Goal: Task Accomplishment & Management: Manage account settings

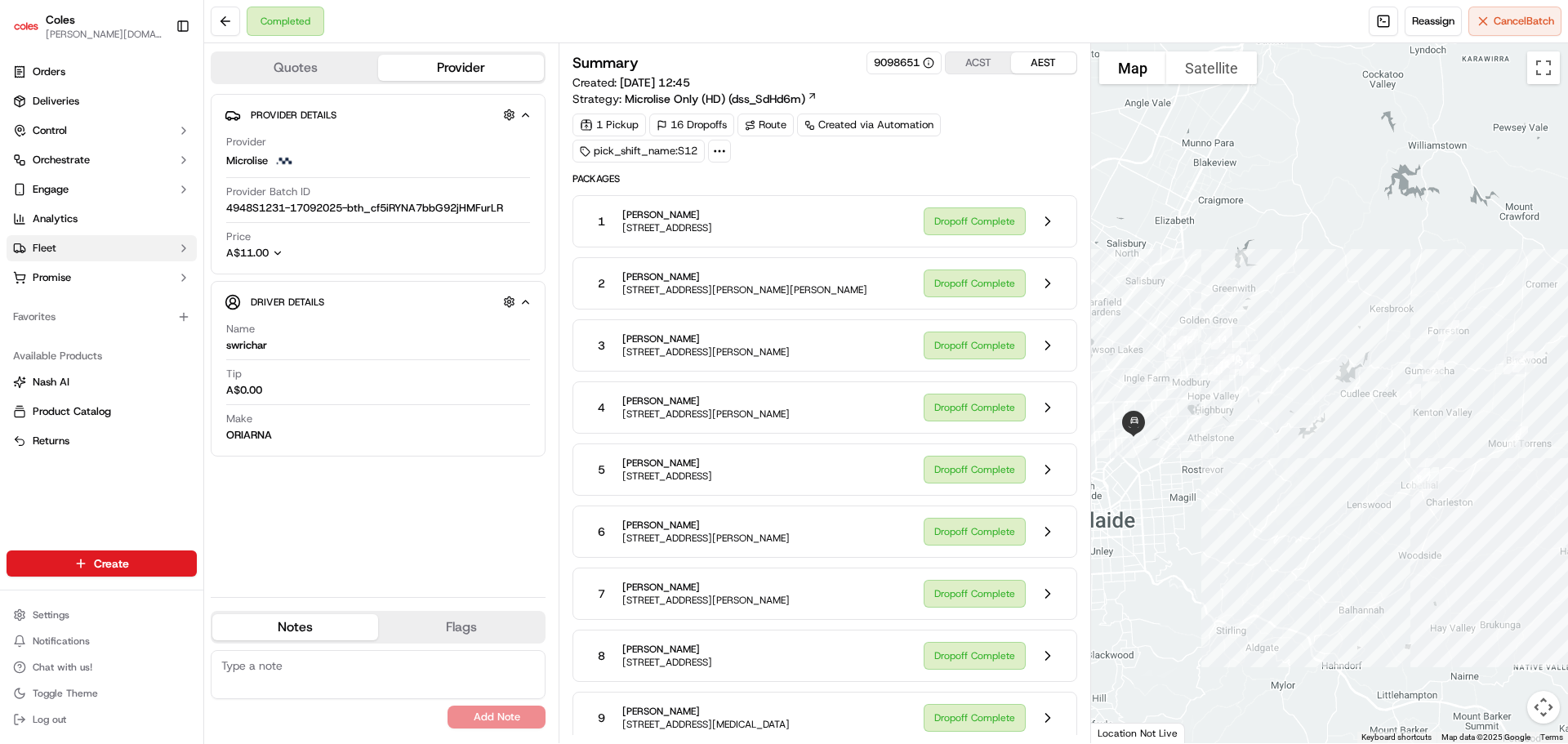
click at [54, 257] on button "Fleet" at bounding box center [101, 247] width 190 height 26
click at [47, 304] on span "Shifts" at bounding box center [46, 300] width 27 height 14
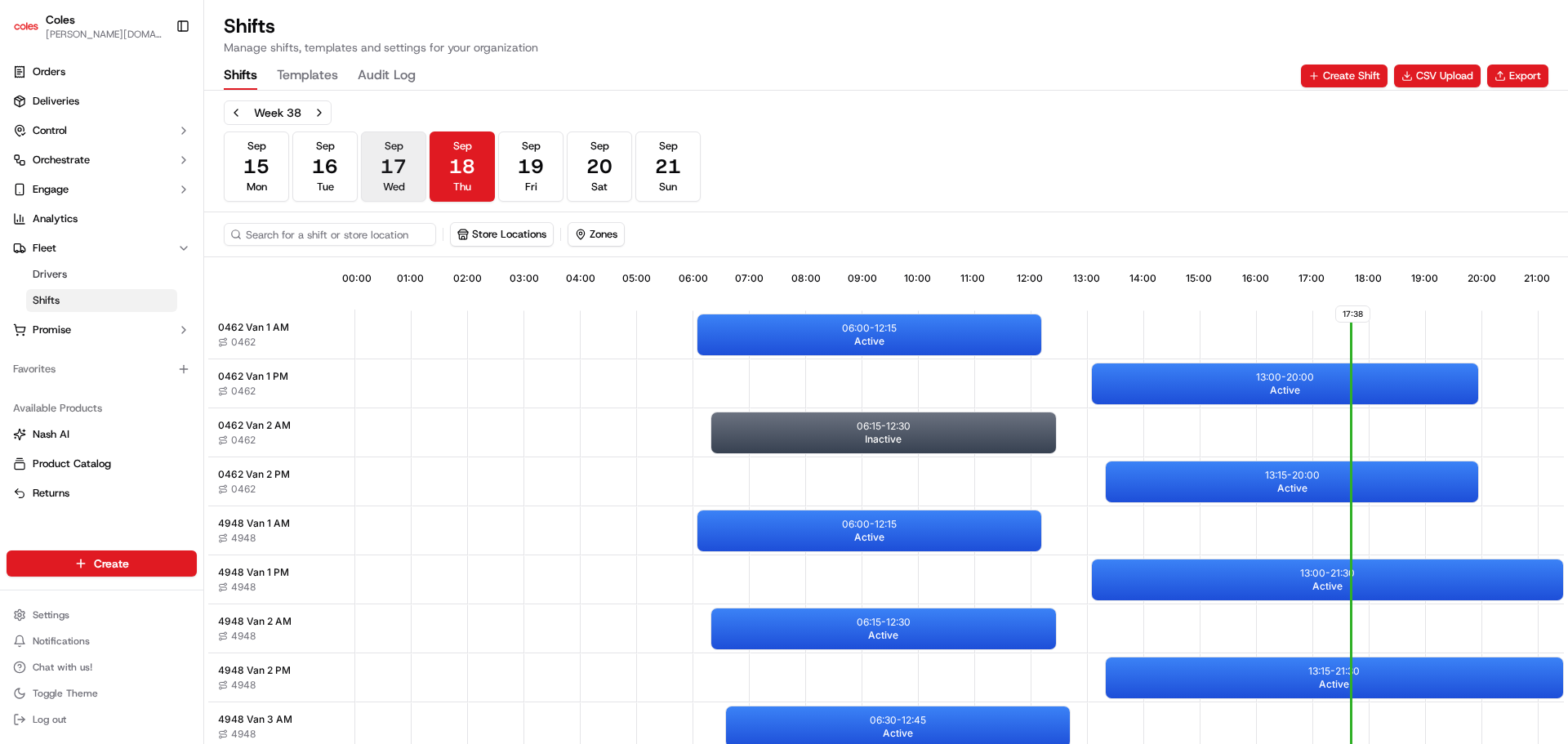
click at [414, 174] on button "[DATE] Wed" at bounding box center [394, 167] width 65 height 71
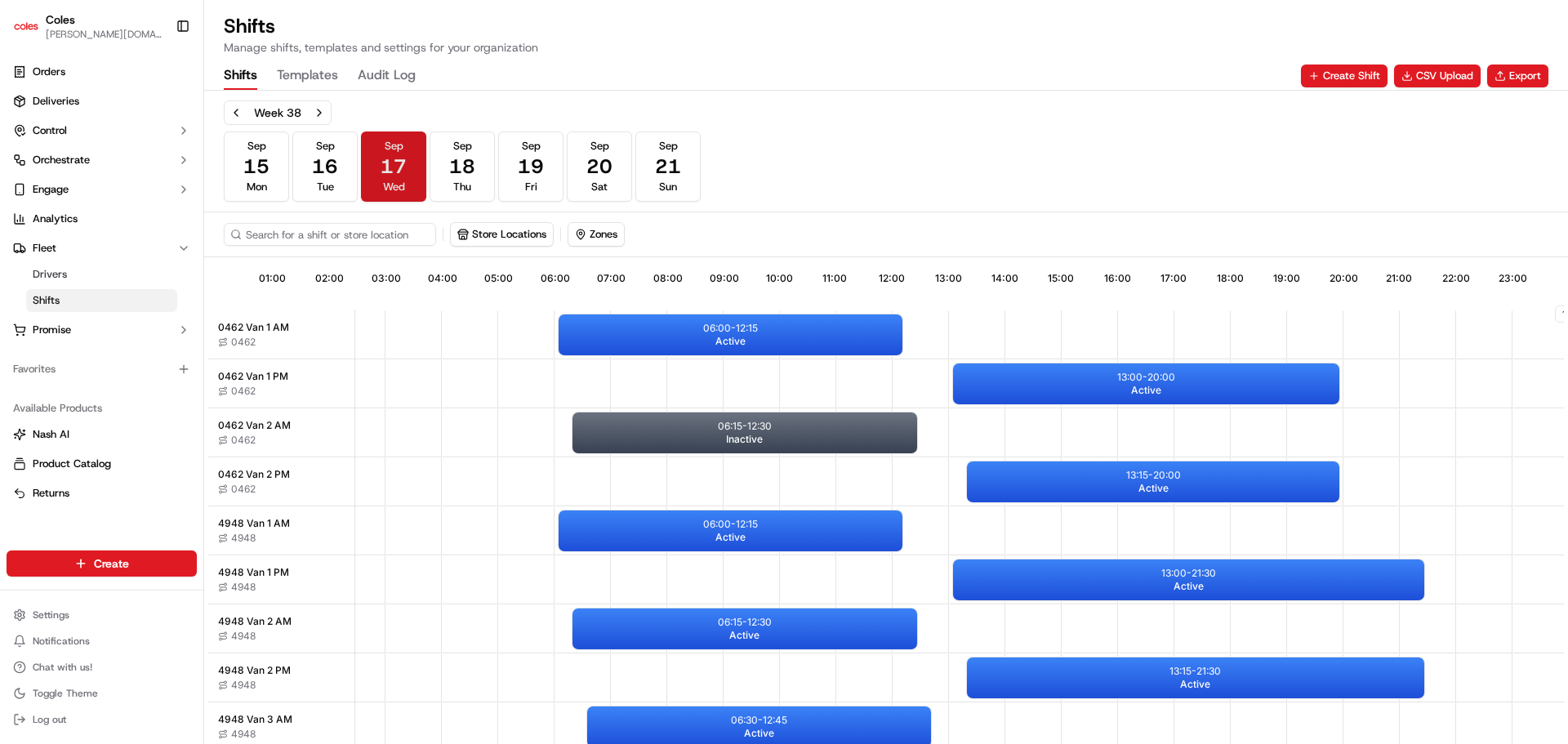
scroll to position [0, 152]
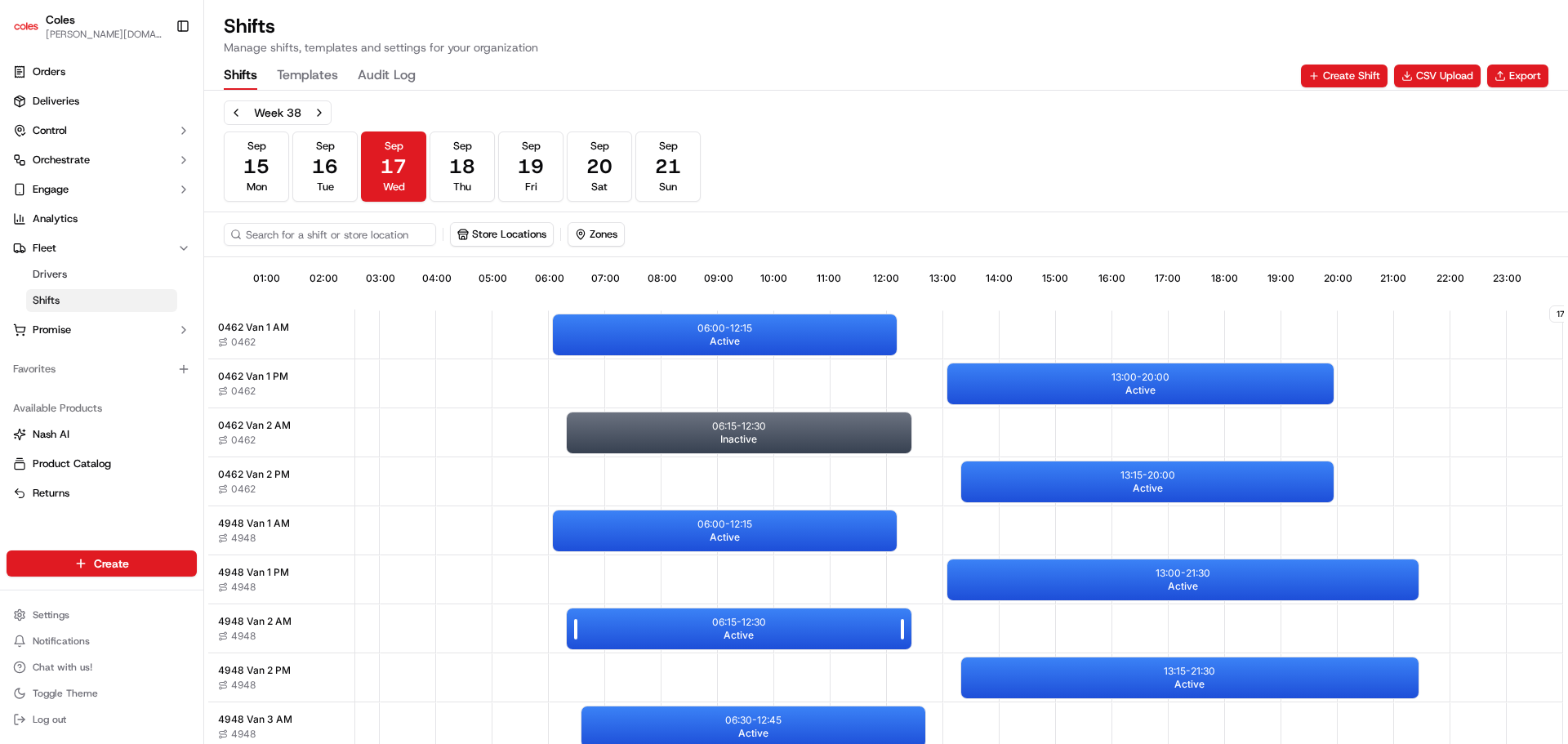
click at [682, 635] on div "06:15 - 12:30 Active" at bounding box center [739, 628] width 344 height 41
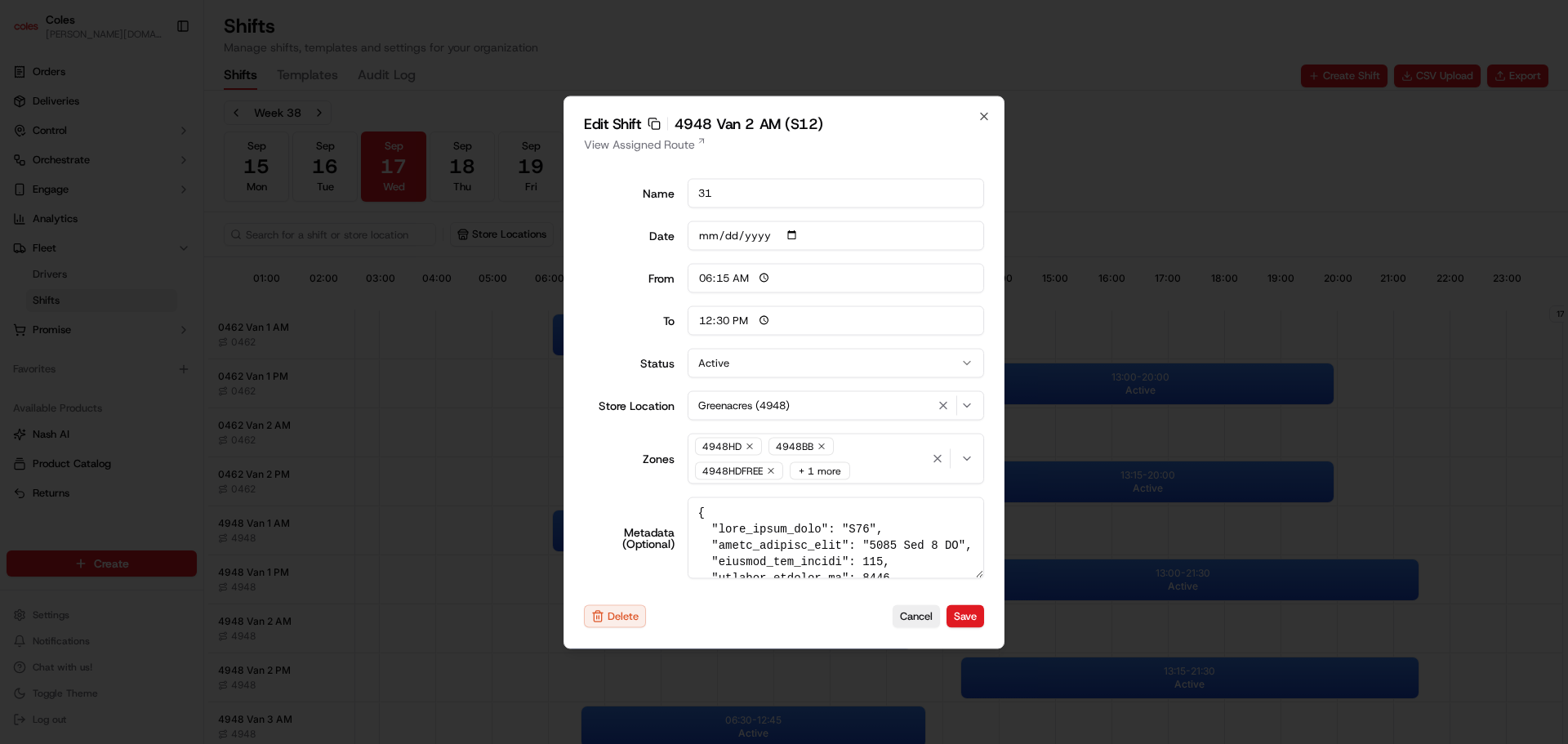
click at [980, 123] on h2 "Edit Shift Copy sft_axPZtQB8MsF3UHr6E8vofU 4948 Van 2 AM (S12)" at bounding box center [784, 122] width 400 height 14
click at [984, 116] on icon "button" at bounding box center [984, 117] width 13 height 13
type input "06:00"
type input "14:00"
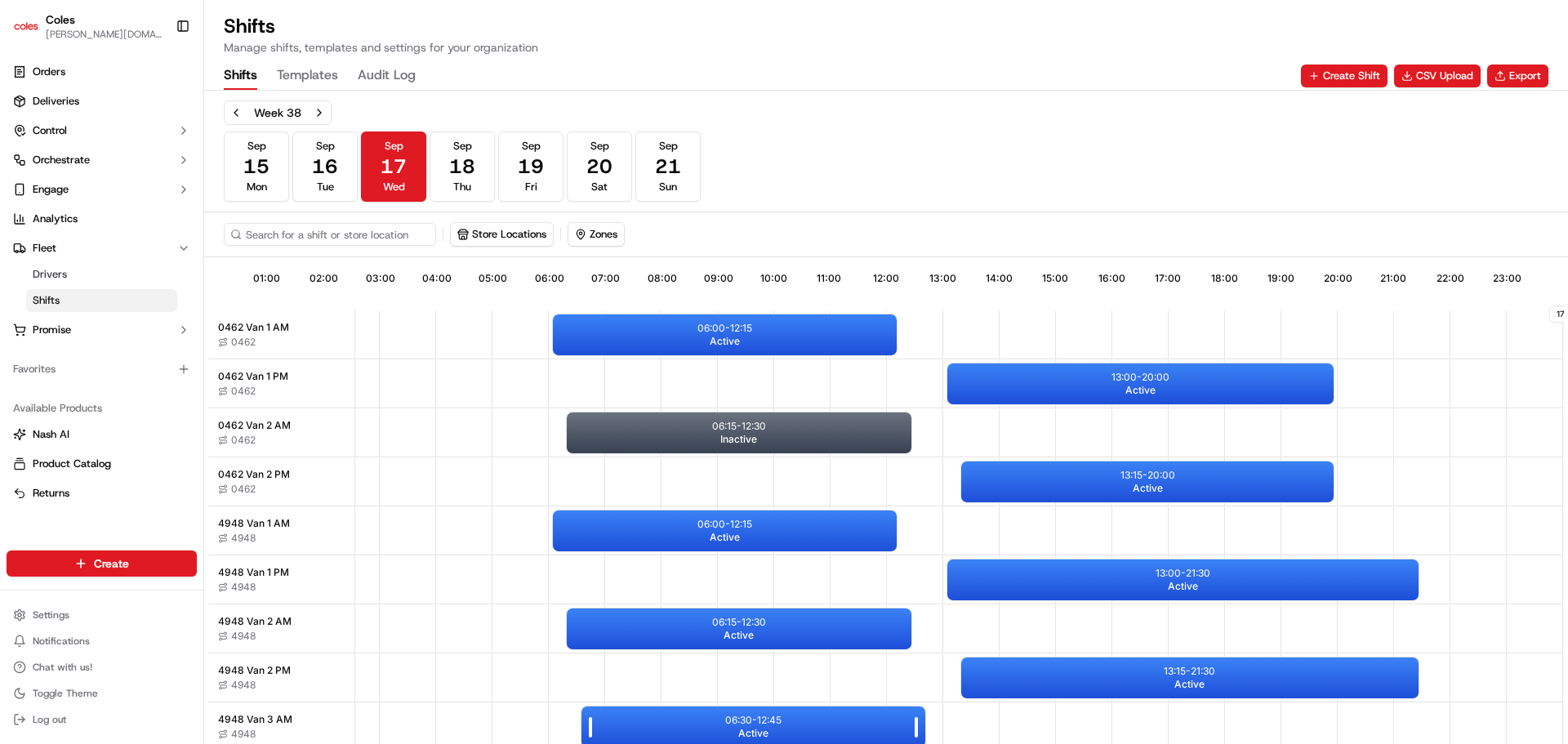
click at [669, 710] on div "06:30 - 12:45 Active" at bounding box center [754, 726] width 344 height 41
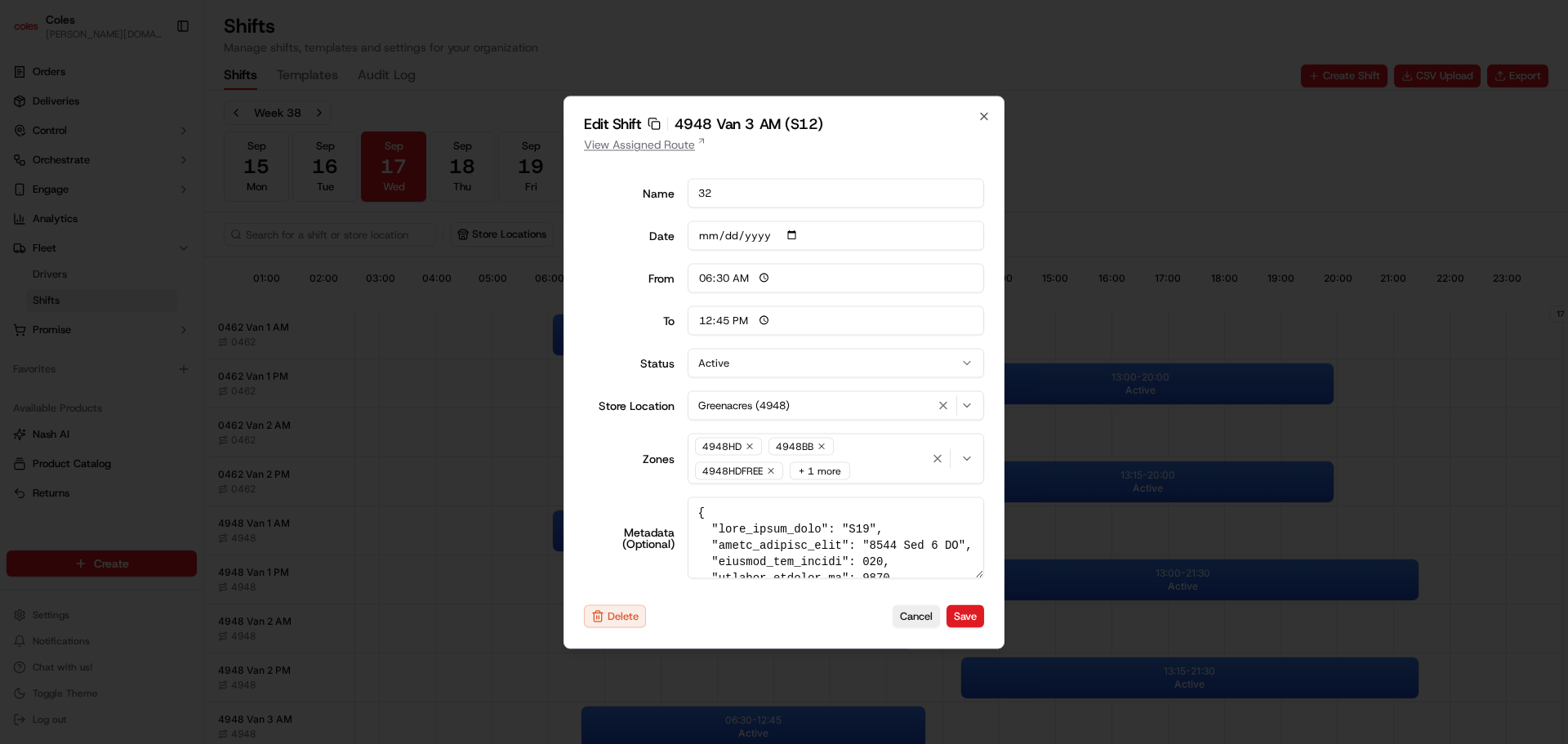
click at [689, 145] on link "View Assigned Route" at bounding box center [784, 143] width 400 height 16
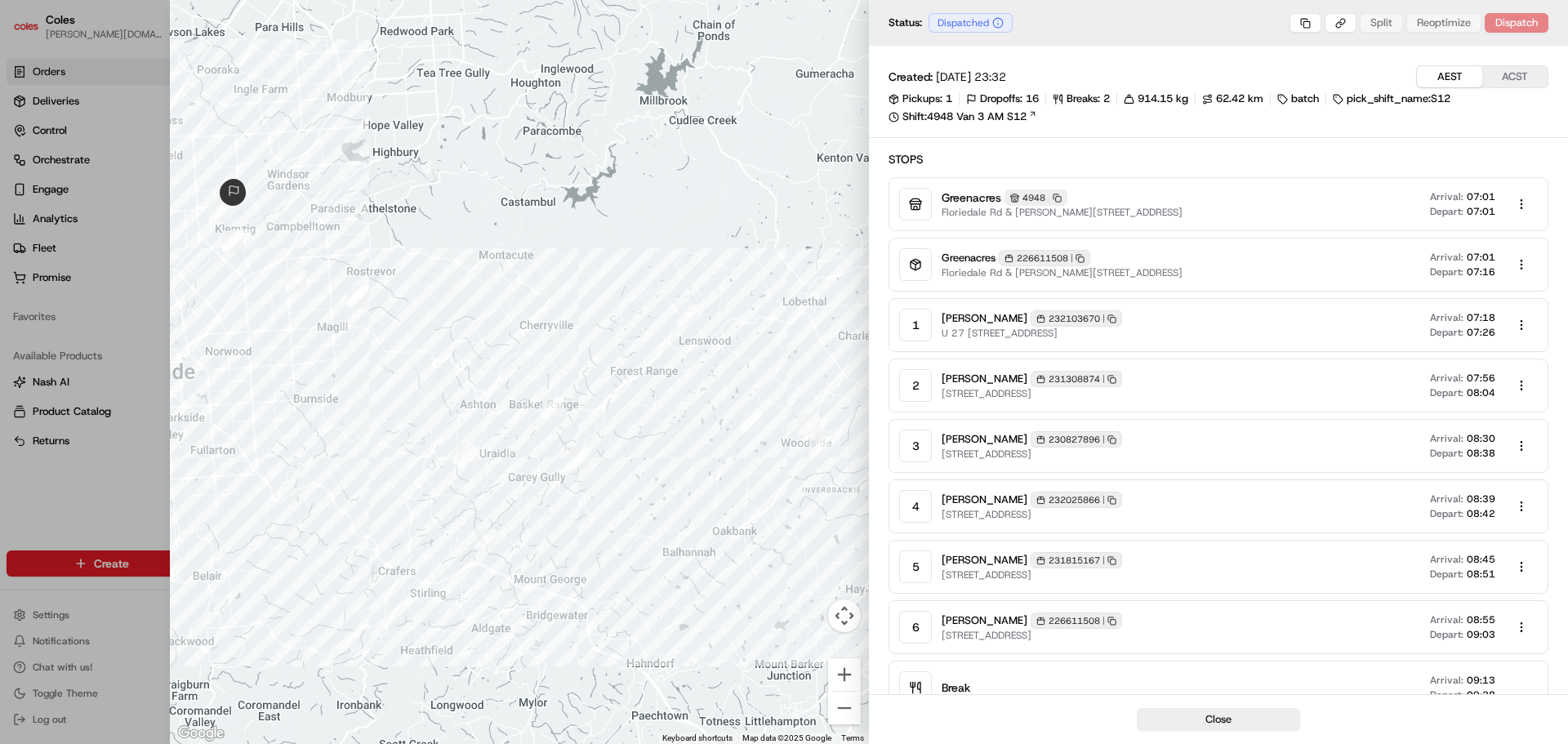
click at [1338, 39] on div "Status: Dispatched Split Reoptimize Dispatch" at bounding box center [1218, 23] width 699 height 46
click at [1338, 23] on body "Coles [DOMAIN_NAME][EMAIL_ADDRESS][PERSON_NAME][DOMAIN_NAME] Toggle Sidebar Ord…" at bounding box center [784, 372] width 1568 height 744
click at [1339, 46] on div "Copy Route Link" at bounding box center [1342, 53] width 112 height 25
